Goal: Task Accomplishment & Management: Use online tool/utility

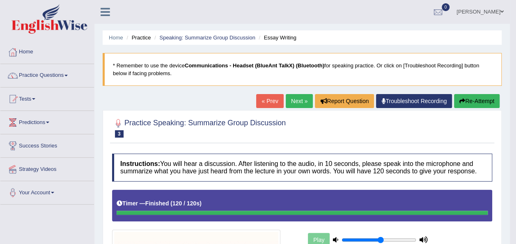
drag, startPoint x: 311, startPoint y: 9, endPoint x: 252, endPoint y: 19, distance: 60.1
click at [252, 19] on ul "Pramod Jayasooriya Toggle navigation Username: pramod_parramatta Access Type: O…" at bounding box center [364, 11] width 291 height 23
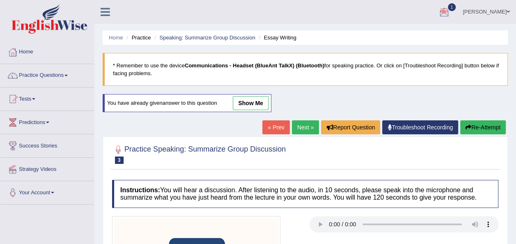
click at [439, 12] on div at bounding box center [444, 12] width 12 height 12
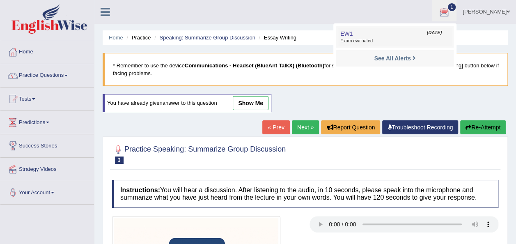
click at [387, 44] on link "EW1 Sep 26, 2025 Exam evaluated" at bounding box center [395, 36] width 113 height 17
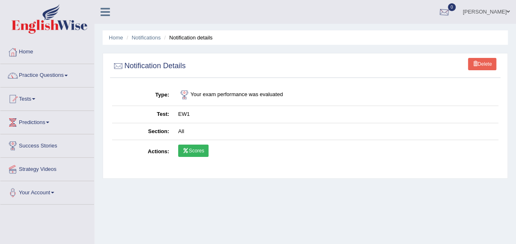
click at [439, 12] on div at bounding box center [444, 12] width 12 height 12
click at [158, 12] on div "[PERSON_NAME] Toggle navigation Username: pramod_parramatta Access Type: Online…" at bounding box center [305, 12] width 422 height 24
click at [37, 99] on link "Tests" at bounding box center [47, 98] width 94 height 21
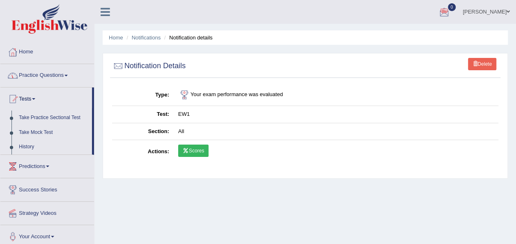
click at [71, 75] on link "Practice Questions" at bounding box center [47, 74] width 94 height 21
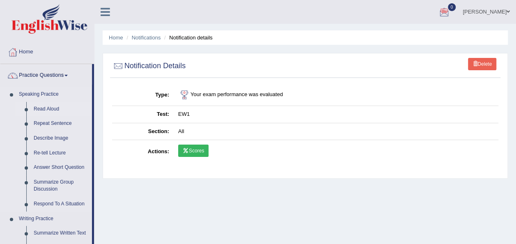
click at [50, 108] on link "Read Aloud" at bounding box center [61, 109] width 62 height 15
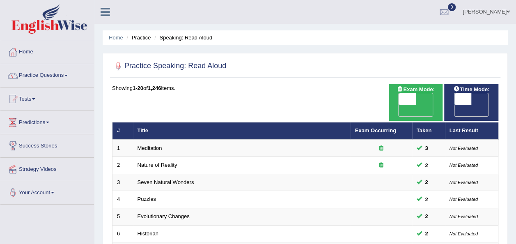
click at [455, 105] on span "OFF" at bounding box center [446, 111] width 17 height 12
checkbox input "true"
click at [483, 94] on div "ON OFF" at bounding box center [480, 104] width 51 height 23
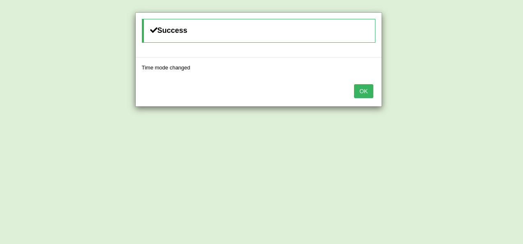
click at [361, 94] on button "OK" at bounding box center [363, 91] width 19 height 14
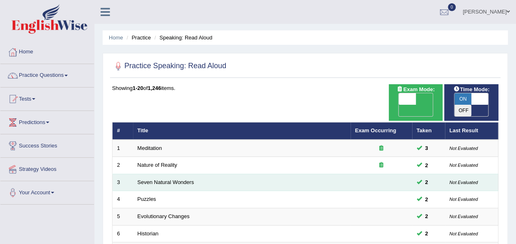
click at [218, 174] on td "Seven Natural Wonders" at bounding box center [242, 182] width 218 height 17
click at [182, 179] on link "Seven Natural Wonders" at bounding box center [166, 182] width 57 height 6
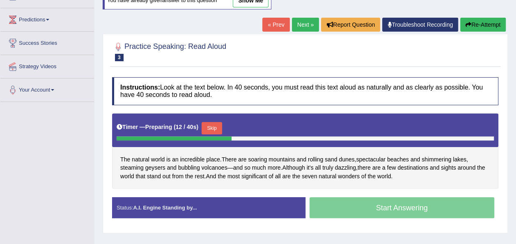
scroll to position [108, 0]
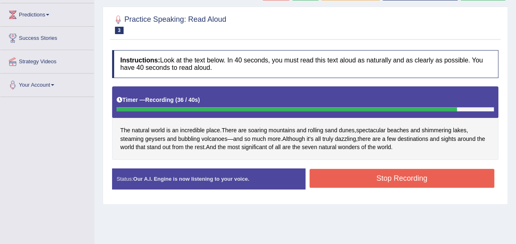
click at [449, 174] on button "Stop Recording" at bounding box center [402, 178] width 185 height 19
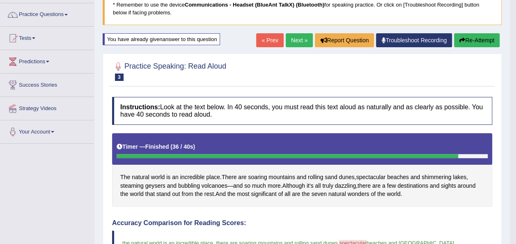
scroll to position [60, 0]
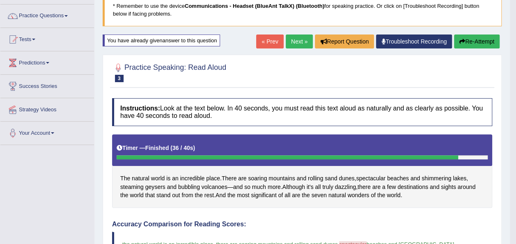
click at [464, 39] on icon "button" at bounding box center [463, 42] width 6 height 6
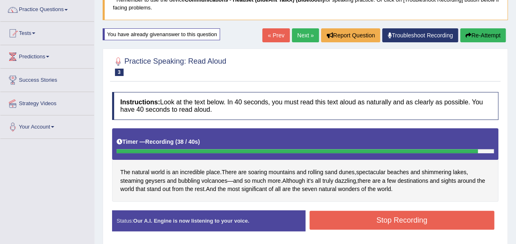
click at [421, 220] on button "Stop Recording" at bounding box center [402, 220] width 185 height 19
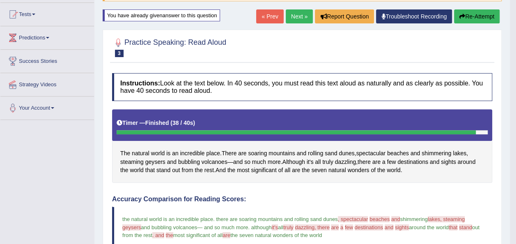
scroll to position [76, 0]
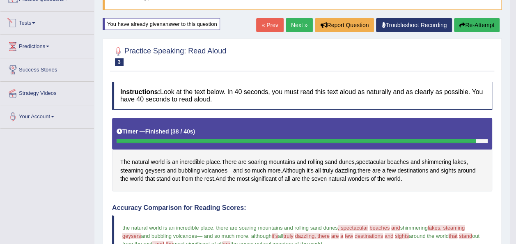
click at [38, 24] on link "Tests" at bounding box center [47, 22] width 94 height 21
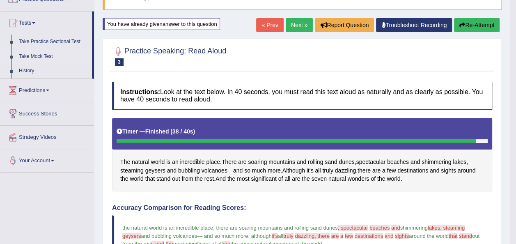
click at [46, 57] on link "Take Mock Test" at bounding box center [53, 56] width 77 height 15
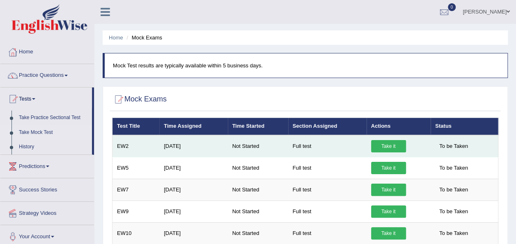
click at [377, 146] on link "Take it" at bounding box center [388, 146] width 35 height 12
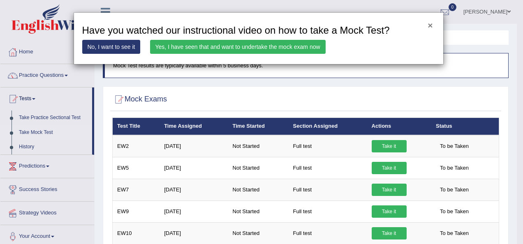
click at [429, 22] on button "×" at bounding box center [429, 25] width 5 height 9
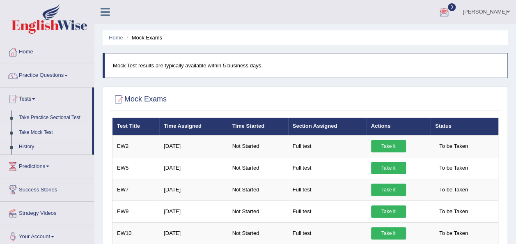
click at [438, 14] on div at bounding box center [444, 12] width 12 height 12
click at [413, 34] on icon at bounding box center [414, 34] width 3 height 6
click at [438, 15] on div at bounding box center [444, 12] width 12 height 12
click at [413, 32] on icon at bounding box center [414, 34] width 3 height 6
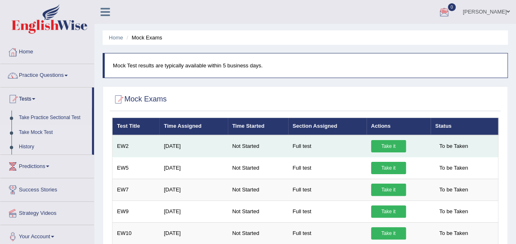
click at [385, 143] on link "Take it" at bounding box center [388, 146] width 35 height 12
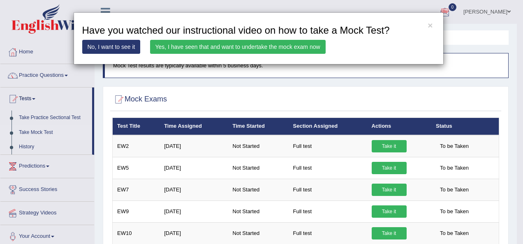
click at [389, 171] on div "× Have you watched our instructional video on how to take a Mock Test? No, I wa…" at bounding box center [261, 122] width 523 height 244
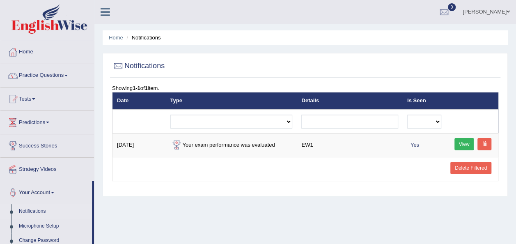
click at [389, 60] on div at bounding box center [305, 66] width 387 height 17
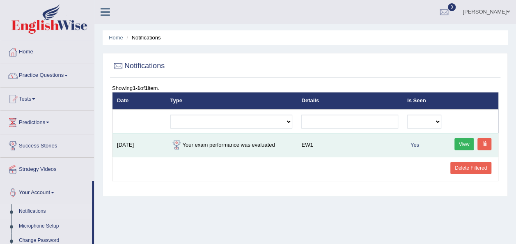
click at [464, 143] on link "View" at bounding box center [465, 144] width 20 height 12
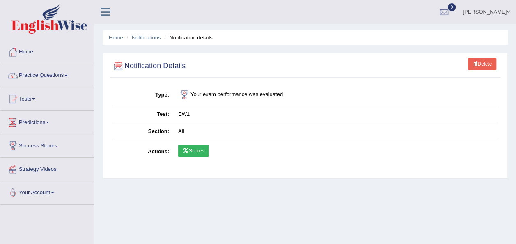
click at [67, 72] on link "Practice Questions" at bounding box center [47, 74] width 94 height 21
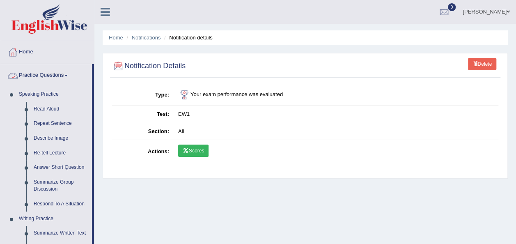
click at [71, 72] on link "Practice Questions" at bounding box center [46, 74] width 92 height 21
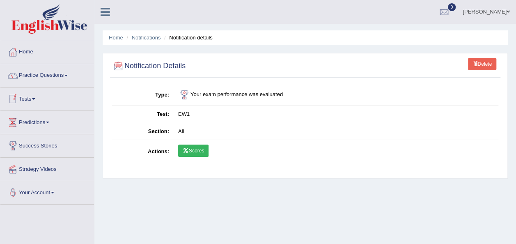
click at [35, 94] on link "Tests" at bounding box center [47, 98] width 94 height 21
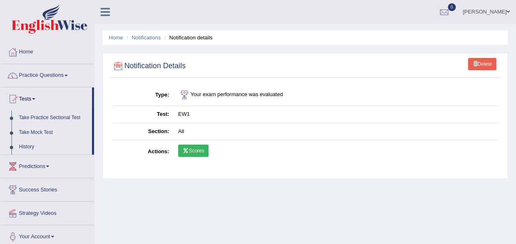
click at [43, 131] on link "Take Mock Test" at bounding box center [53, 132] width 77 height 15
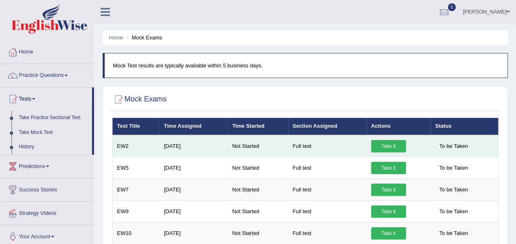
click at [388, 145] on link "Take it" at bounding box center [388, 146] width 35 height 12
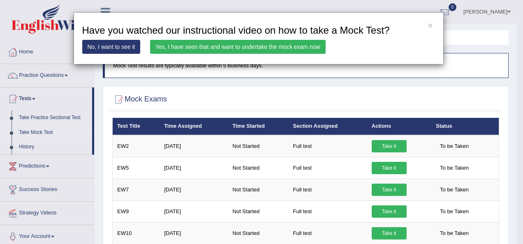
click at [259, 44] on link "Yes, I have seen that and want to undertake the mock exam now" at bounding box center [237, 47] width 175 height 14
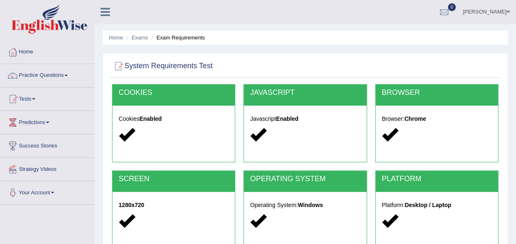
scroll to position [187, 0]
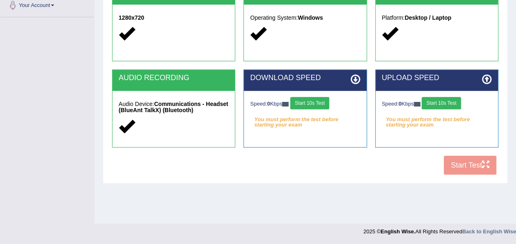
click at [357, 83] on icon at bounding box center [356, 79] width 10 height 10
click at [356, 80] on icon at bounding box center [356, 79] width 10 height 10
click at [322, 105] on button "Start 10s Test" at bounding box center [309, 103] width 39 height 12
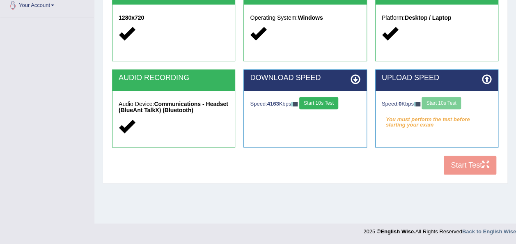
click at [439, 104] on div "Speed: 0 Kbps Start 10s Test" at bounding box center [437, 104] width 110 height 14
click at [439, 104] on button "Start 10s Test" at bounding box center [441, 103] width 39 height 12
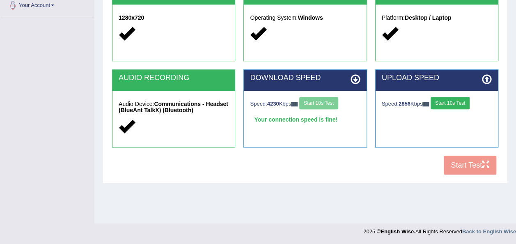
click at [327, 104] on div "Speed: 4230 Kbps Start 10s Test" at bounding box center [305, 104] width 110 height 14
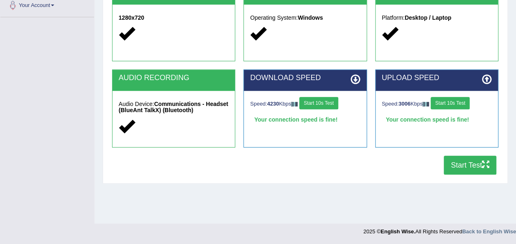
click at [466, 162] on button "Start Test" at bounding box center [470, 165] width 53 height 19
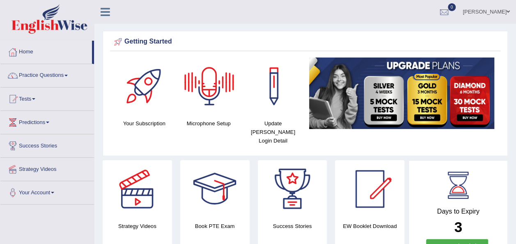
click at [210, 110] on div at bounding box center [210, 87] width 58 height 58
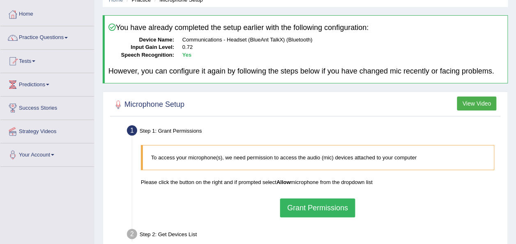
scroll to position [40, 0]
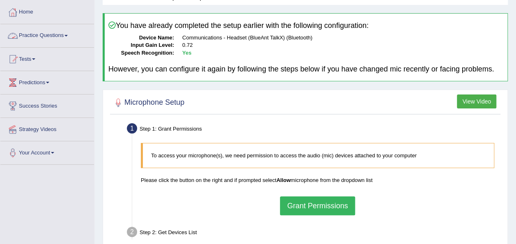
click at [68, 35] on span at bounding box center [65, 36] width 3 height 2
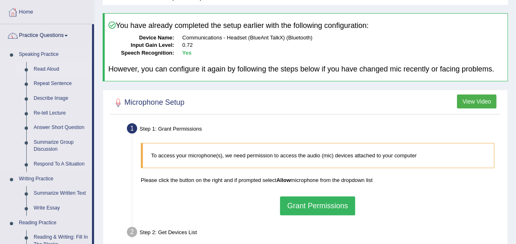
click at [54, 66] on link "Read Aloud" at bounding box center [61, 69] width 62 height 15
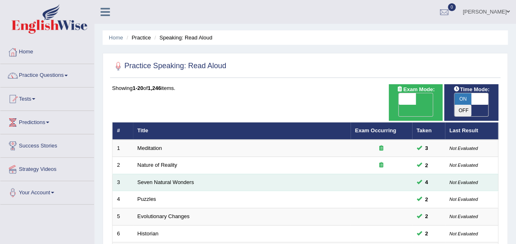
click at [357, 174] on td at bounding box center [382, 182] width 62 height 17
click at [188, 179] on link "Seven Natural Wonders" at bounding box center [166, 182] width 57 height 6
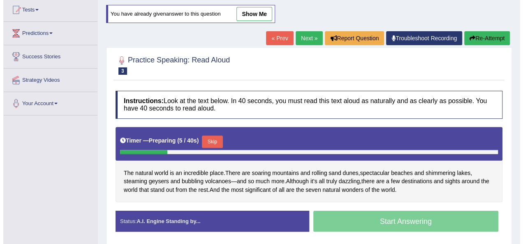
scroll to position [90, 0]
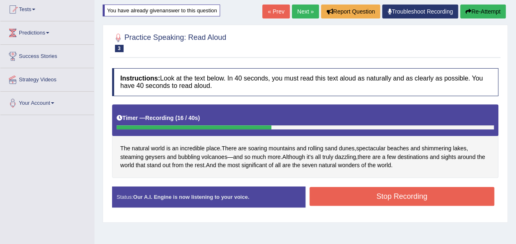
click at [375, 198] on button "Stop Recording" at bounding box center [402, 196] width 185 height 19
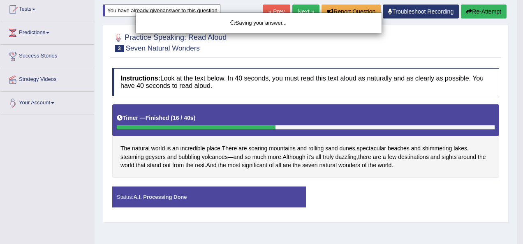
click at [347, 76] on div "Saving your answer..." at bounding box center [261, 122] width 523 height 244
click at [419, 11] on div "Saving your answer..." at bounding box center [261, 122] width 523 height 244
click at [52, 198] on div "Saving your answer..." at bounding box center [261, 122] width 523 height 244
click at [479, 9] on div "Saving your answer..." at bounding box center [261, 122] width 523 height 244
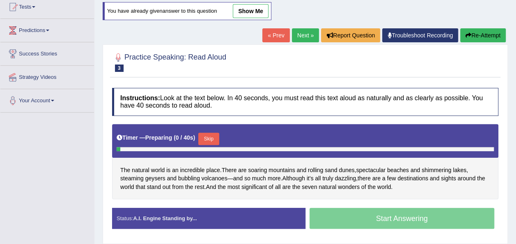
scroll to position [92, 0]
click at [210, 136] on button "Skip" at bounding box center [208, 139] width 21 height 12
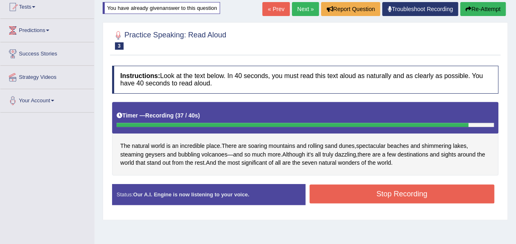
click at [392, 193] on button "Stop Recording" at bounding box center [402, 193] width 185 height 19
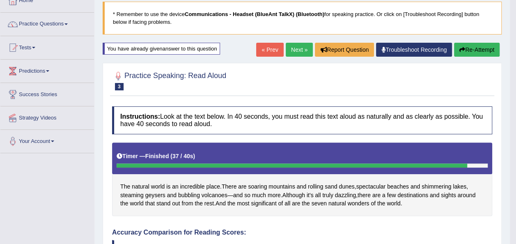
scroll to position [48, 0]
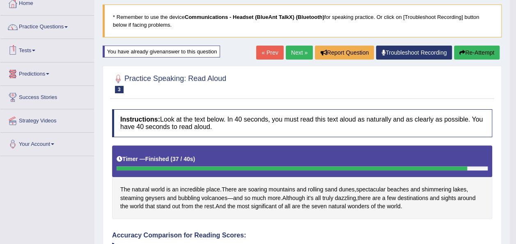
click at [33, 49] on link "Tests" at bounding box center [47, 49] width 94 height 21
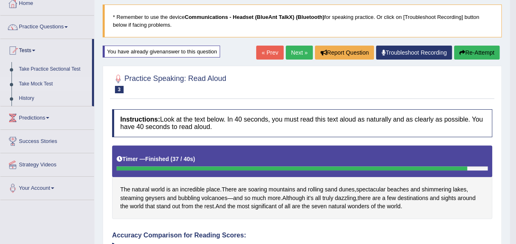
click at [41, 83] on link "Take Mock Test" at bounding box center [53, 84] width 77 height 15
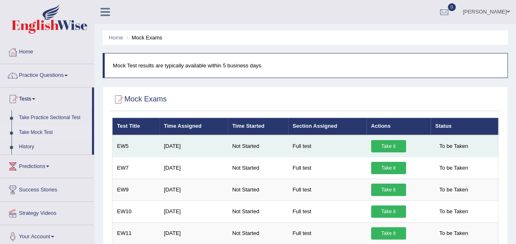
click at [382, 145] on link "Take it" at bounding box center [388, 146] width 35 height 12
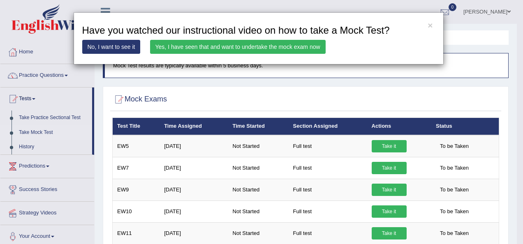
click at [242, 44] on link "Yes, I have seen that and want to undertake the mock exam now" at bounding box center [237, 47] width 175 height 14
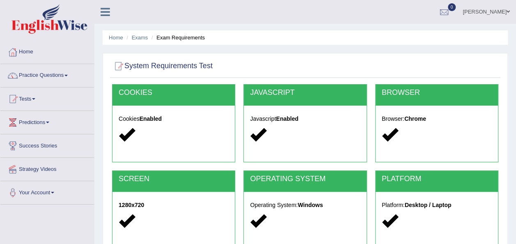
click at [67, 75] on link "Practice Questions" at bounding box center [47, 74] width 94 height 21
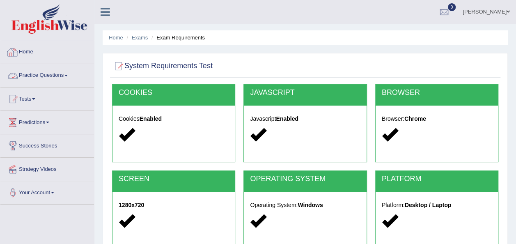
click at [85, 56] on link "Home" at bounding box center [47, 51] width 94 height 21
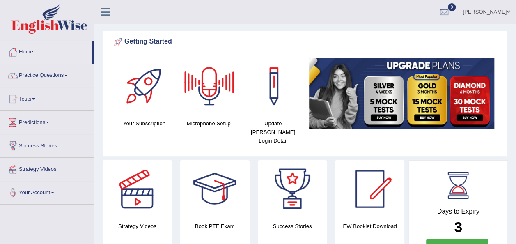
click at [211, 90] on div at bounding box center [210, 87] width 58 height 58
